Goal: Check status

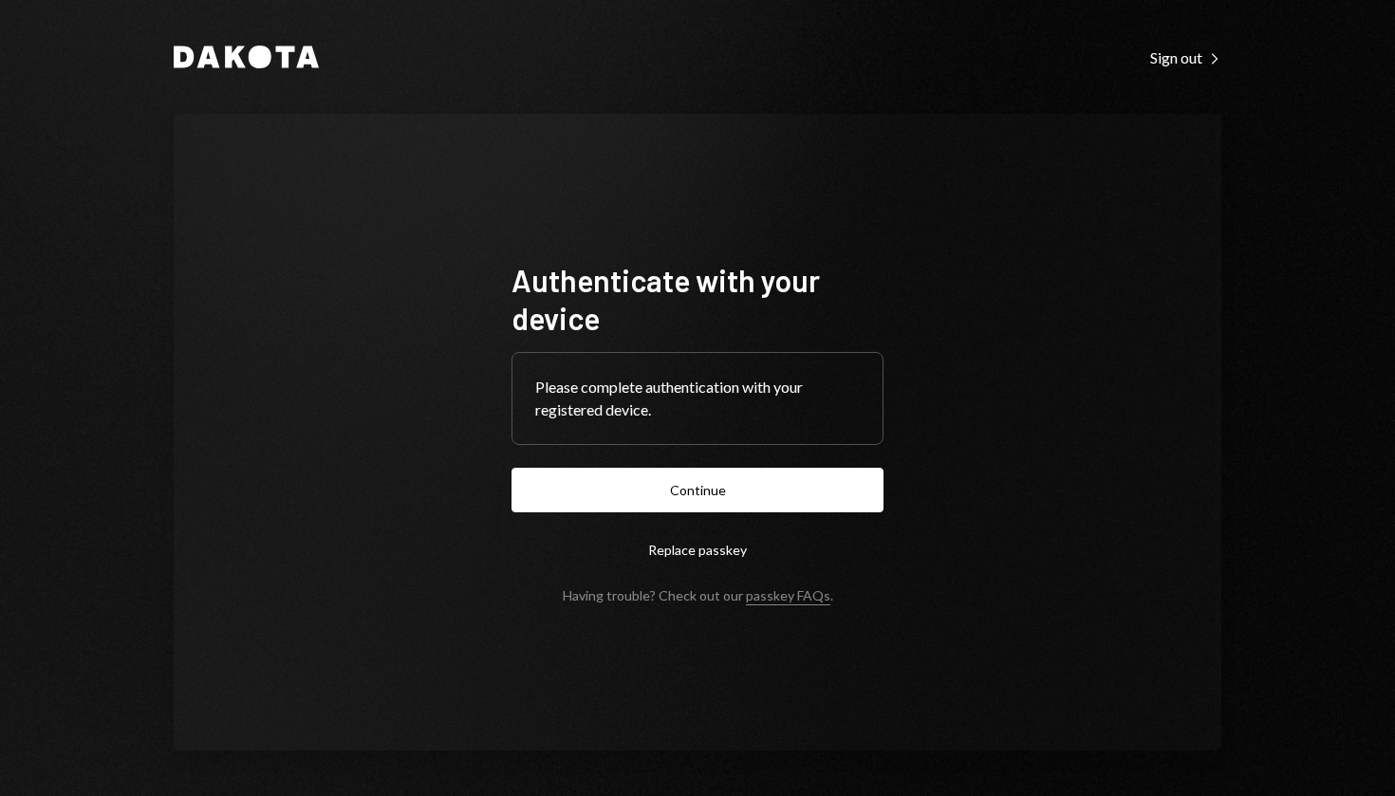
click at [745, 517] on form "Authenticate with your device Please complete authentication with your register…" at bounding box center [698, 432] width 372 height 343
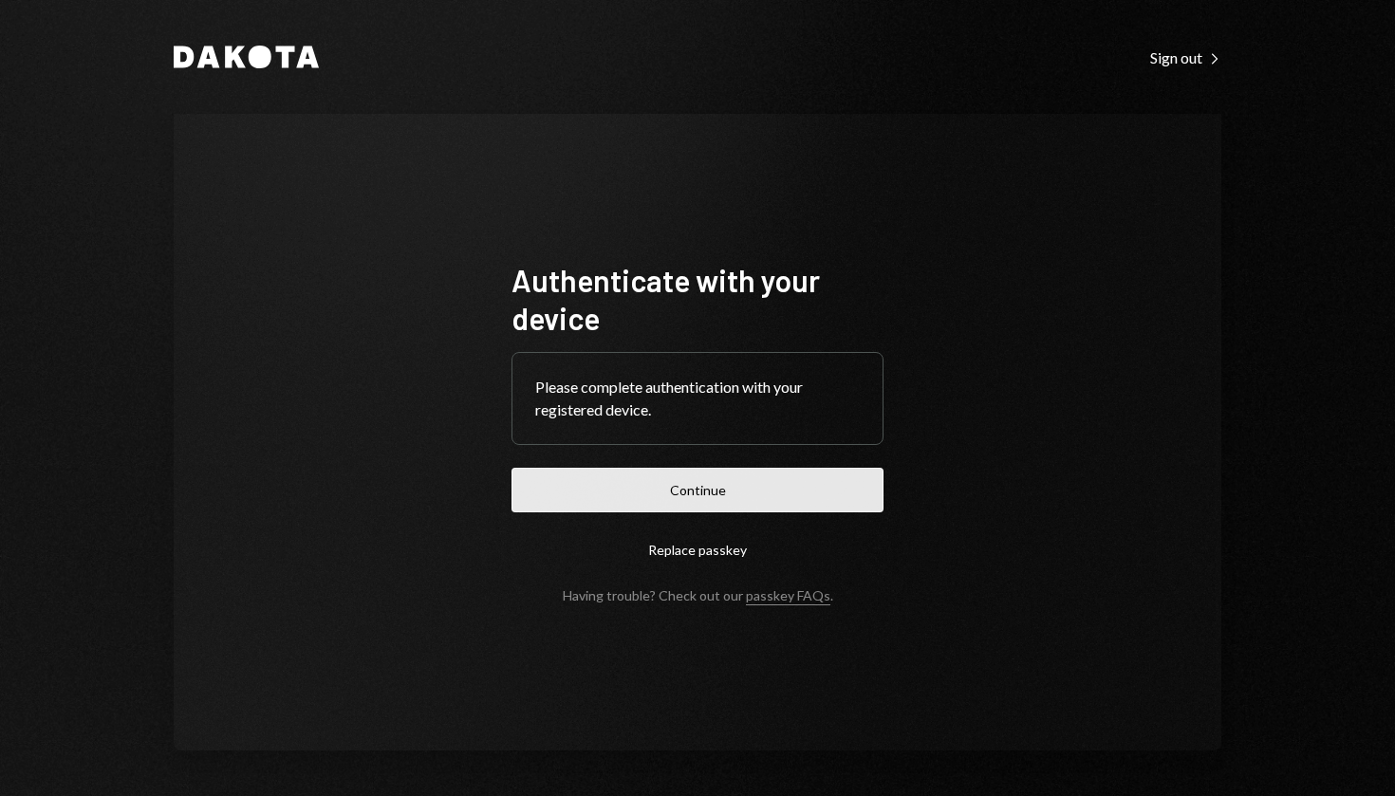
click at [745, 489] on button "Continue" at bounding box center [698, 490] width 372 height 45
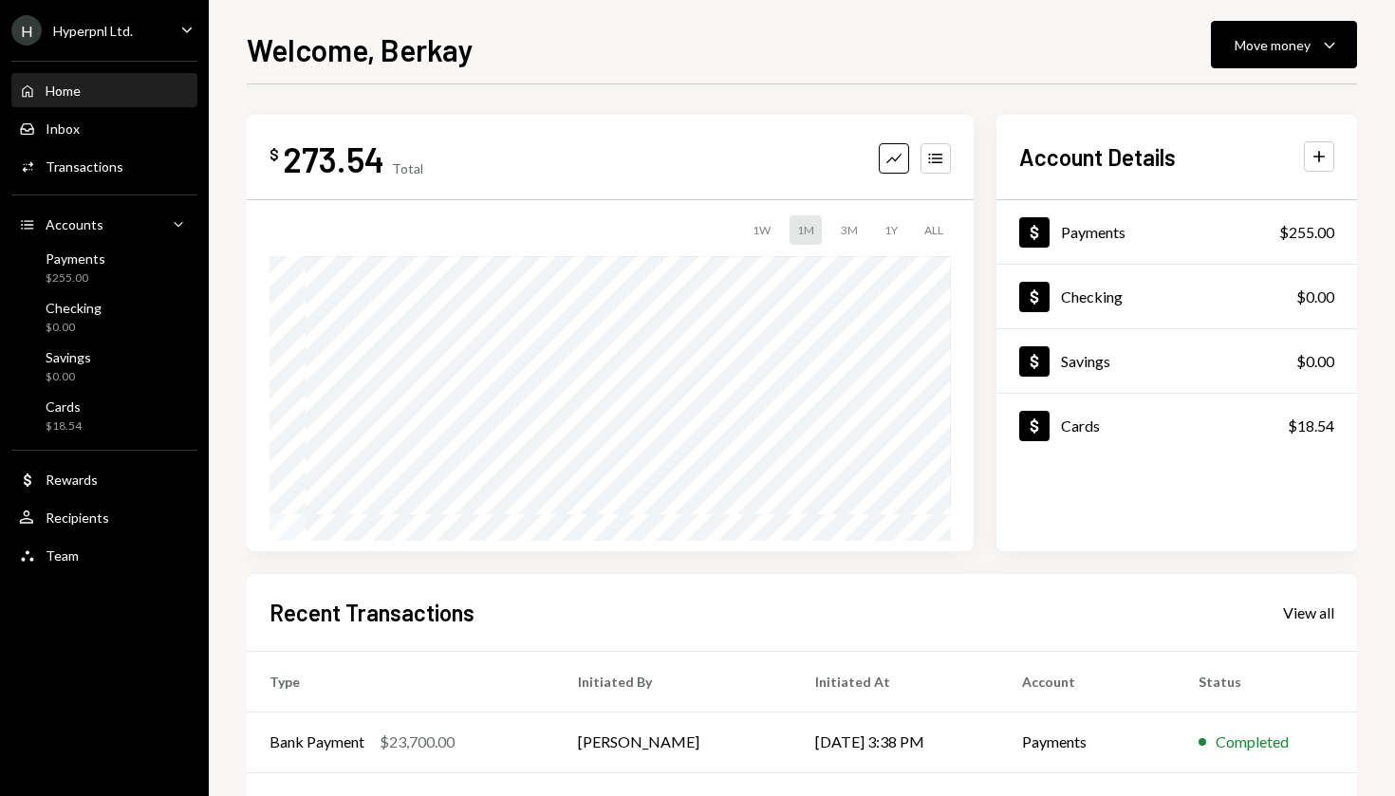
scroll to position [241, 0]
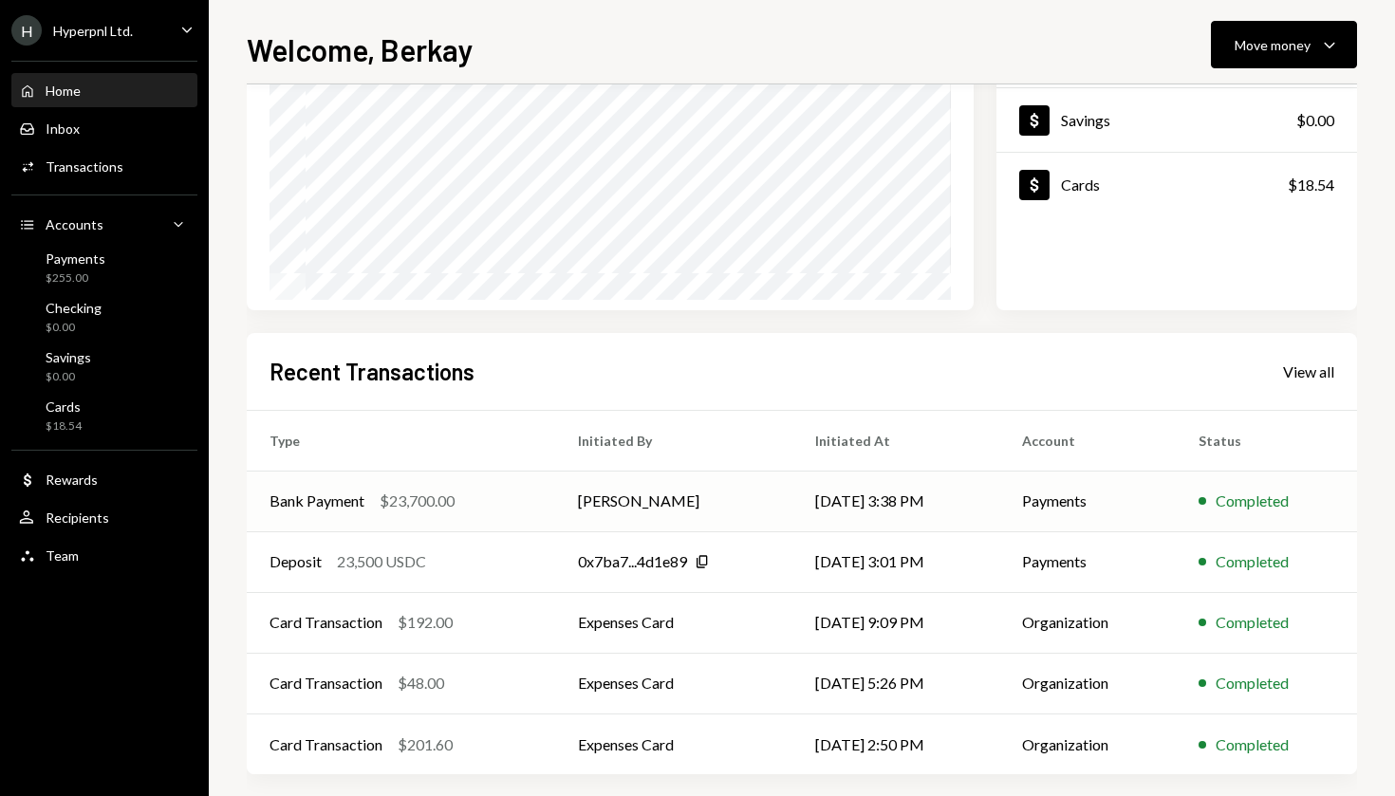
click at [858, 475] on td "[DATE] 3:38 PM" at bounding box center [896, 501] width 207 height 61
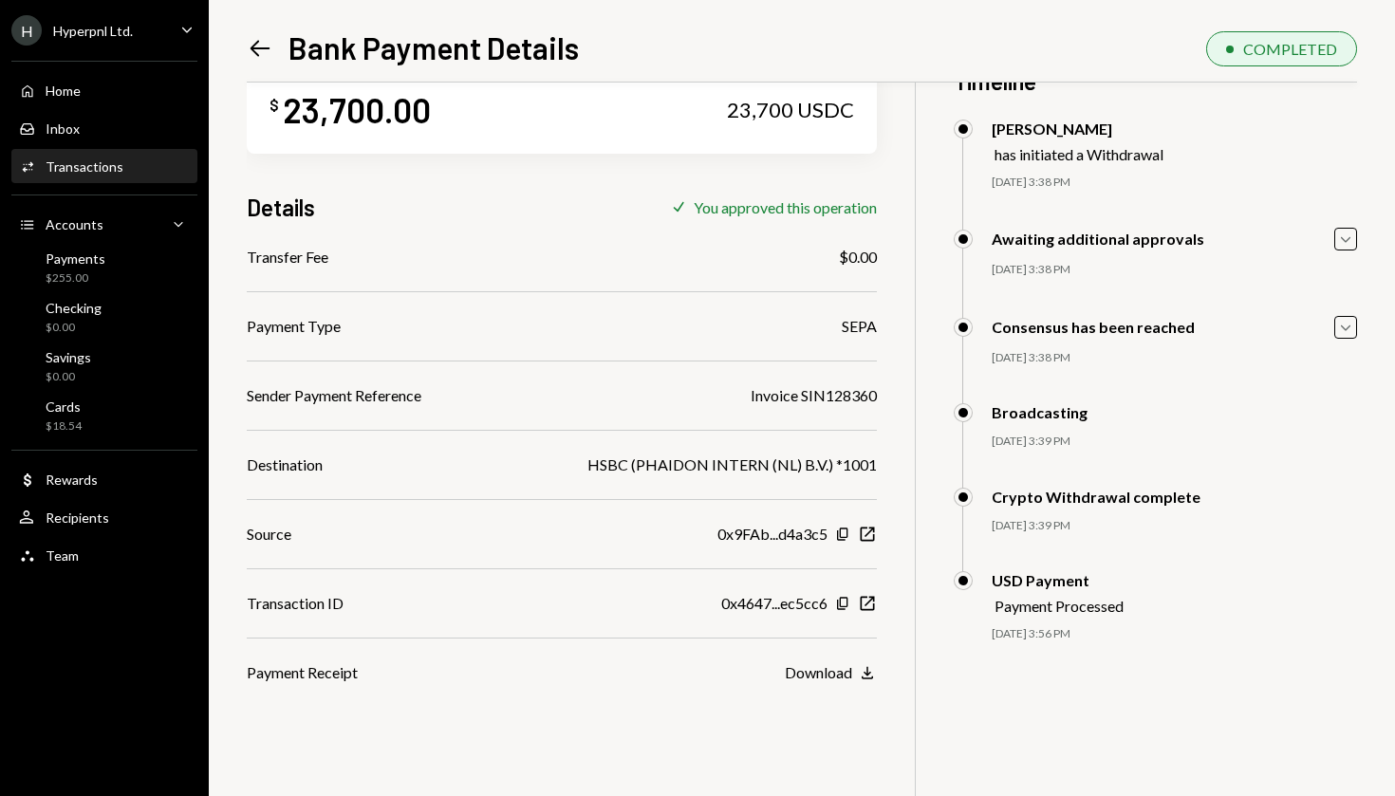
scroll to position [83, 0]
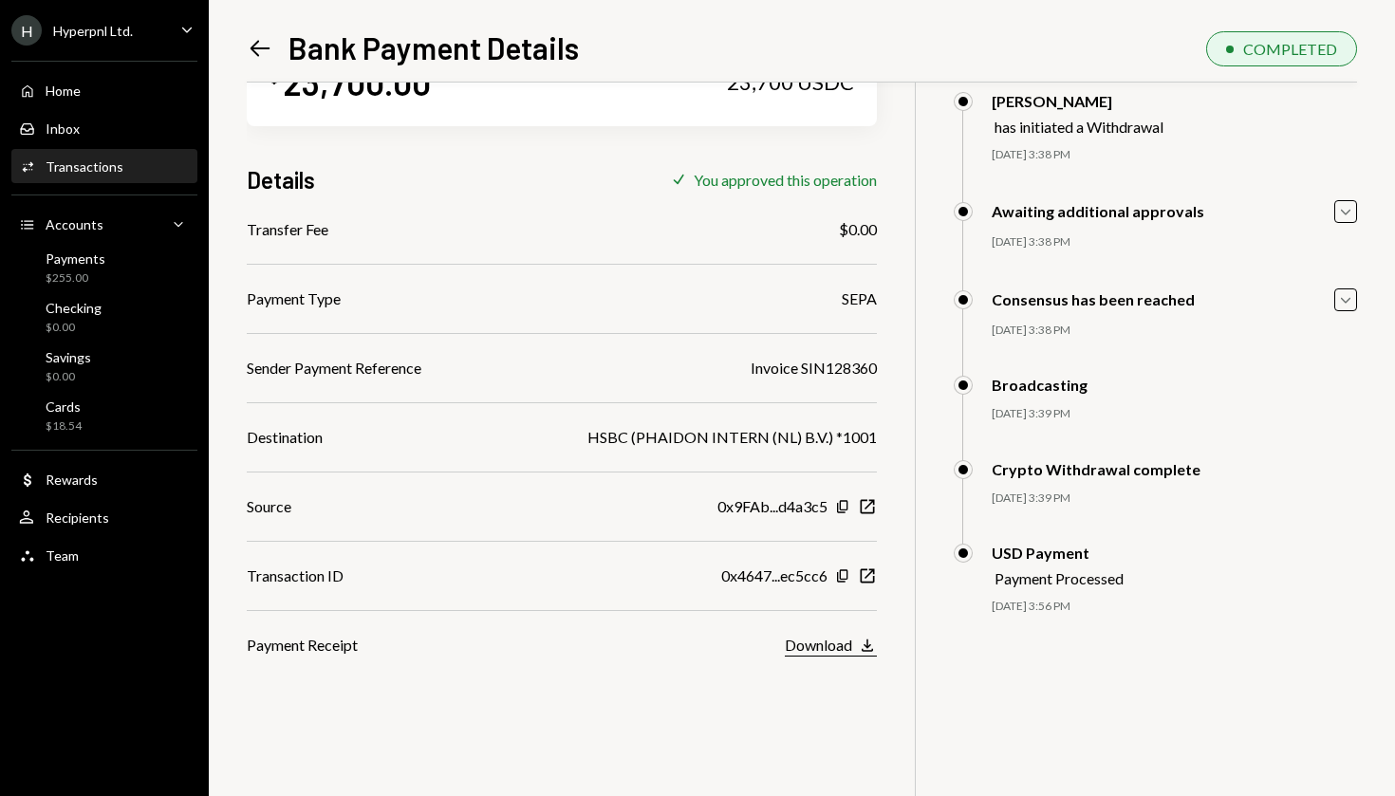
click at [814, 647] on div "Download" at bounding box center [818, 645] width 67 height 18
click at [115, 97] on div "Home Home" at bounding box center [104, 91] width 171 height 17
